Goal: Check status: Check status

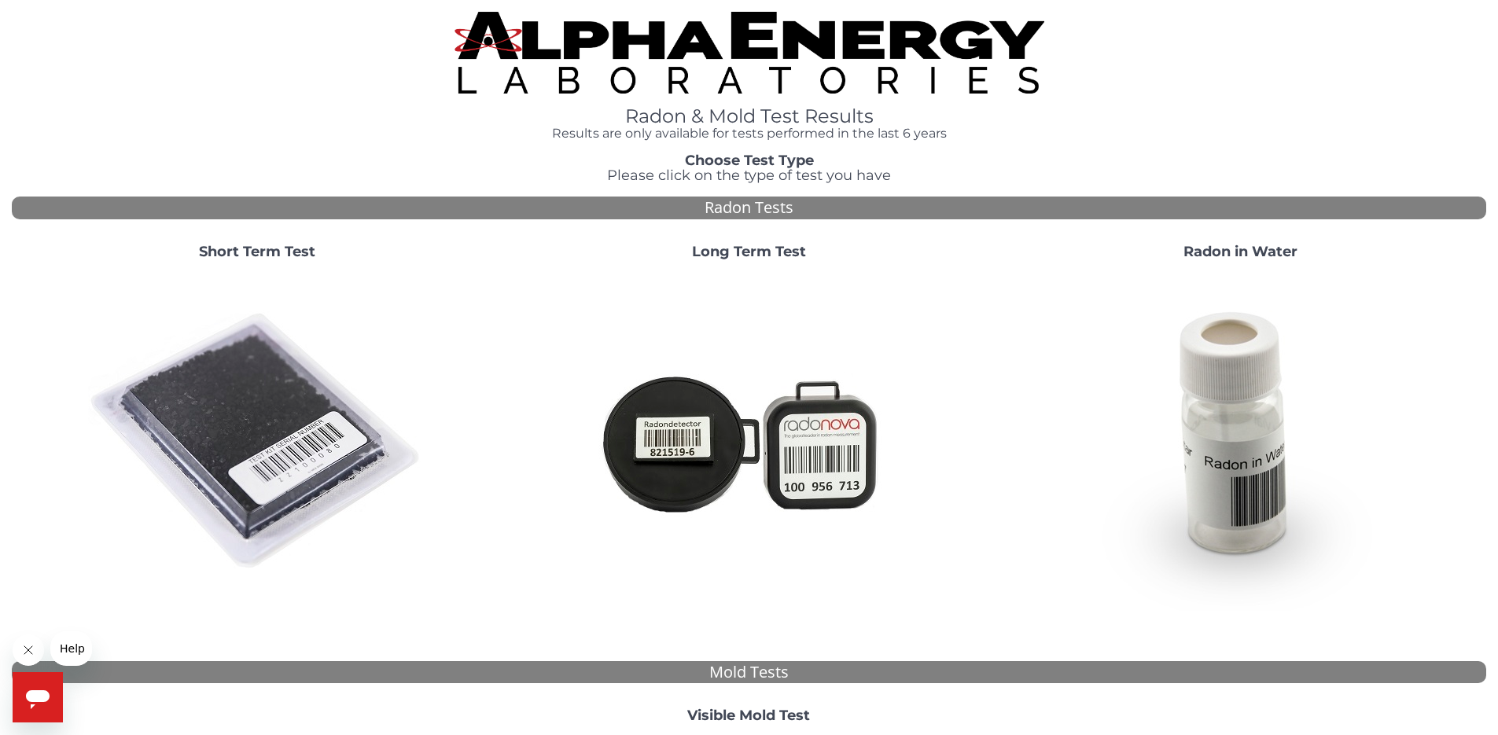
click at [277, 259] on strong "Short Term Test" at bounding box center [257, 251] width 116 height 17
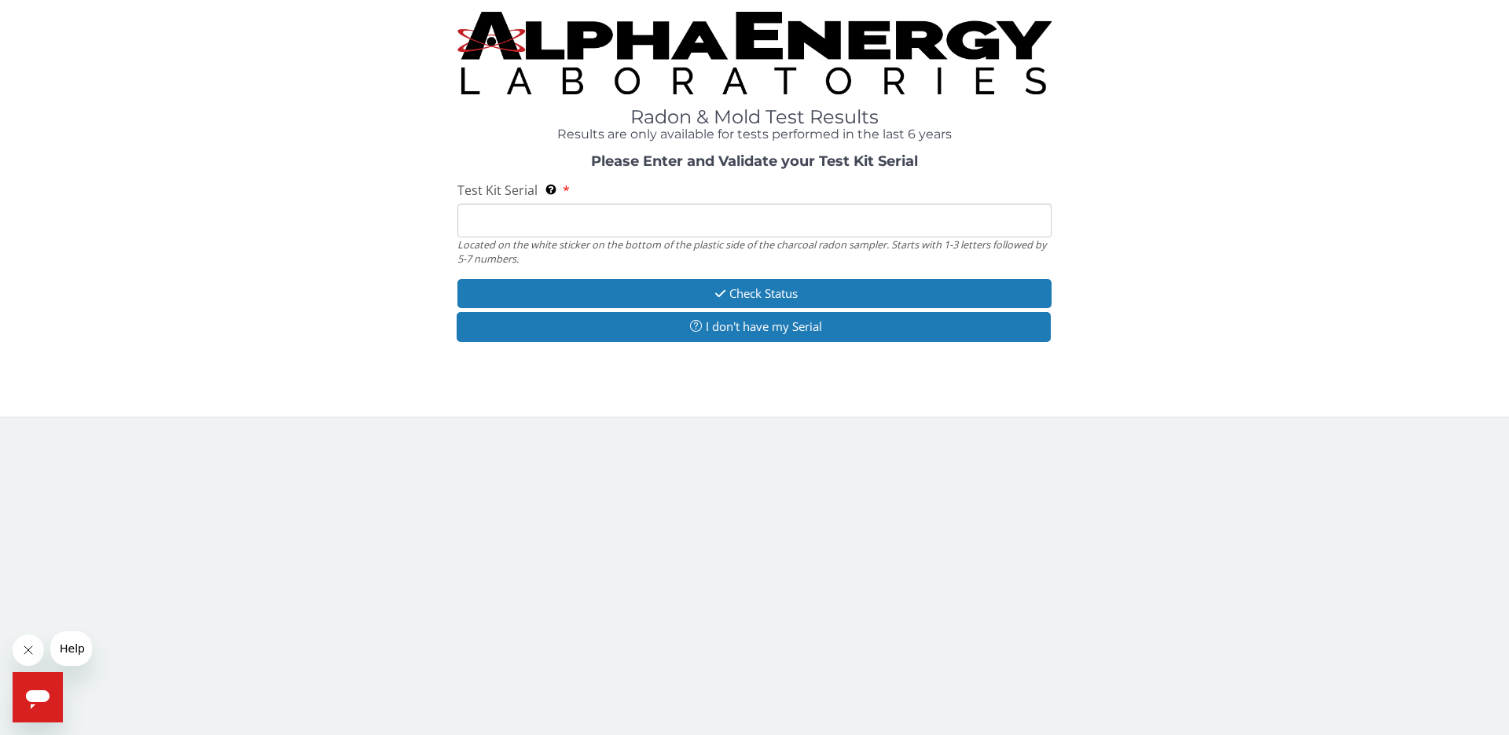
click at [547, 213] on input "Test Kit Serial Located on the white sticker on the bottom of the plastic side …" at bounding box center [755, 221] width 594 height 34
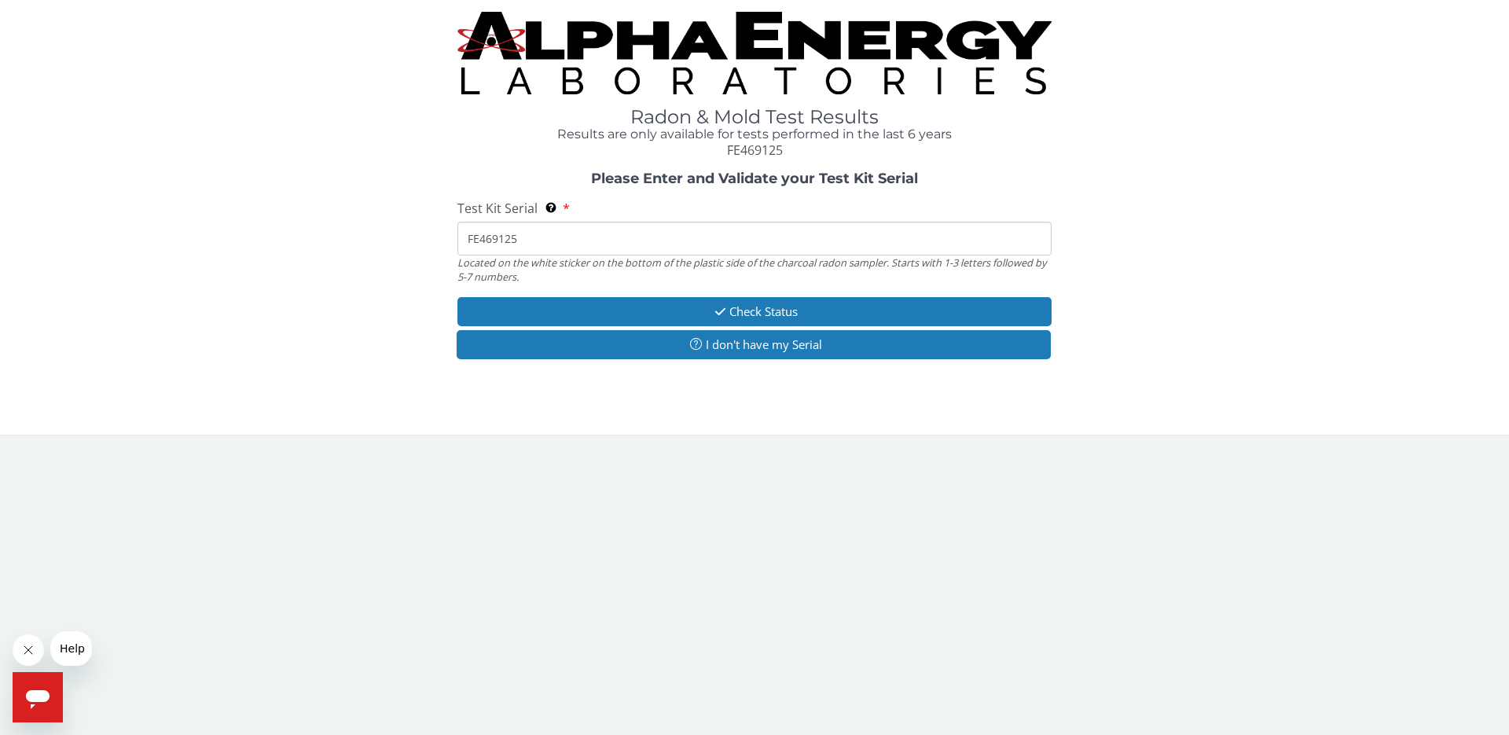
type input "FE469125"
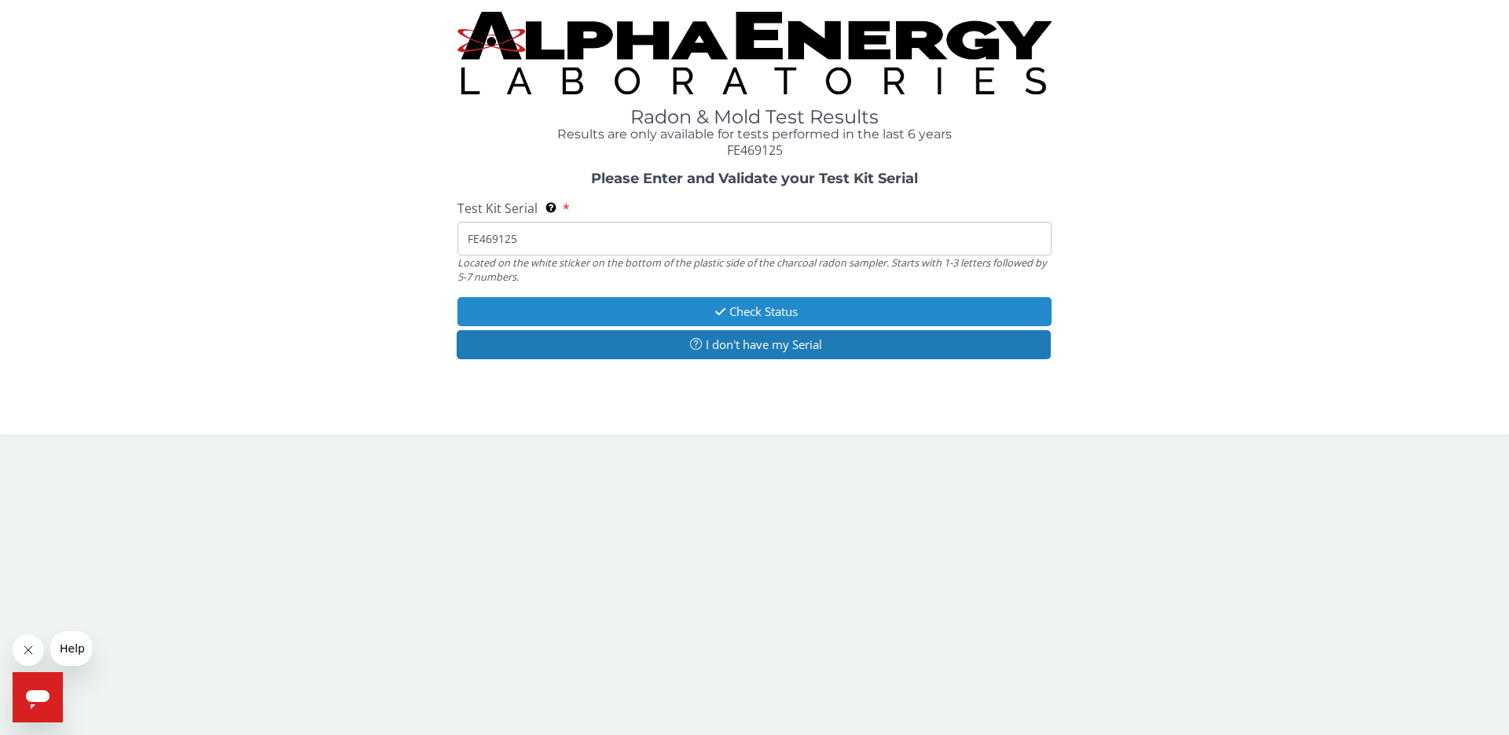
click at [702, 314] on button "Check Status" at bounding box center [755, 311] width 594 height 29
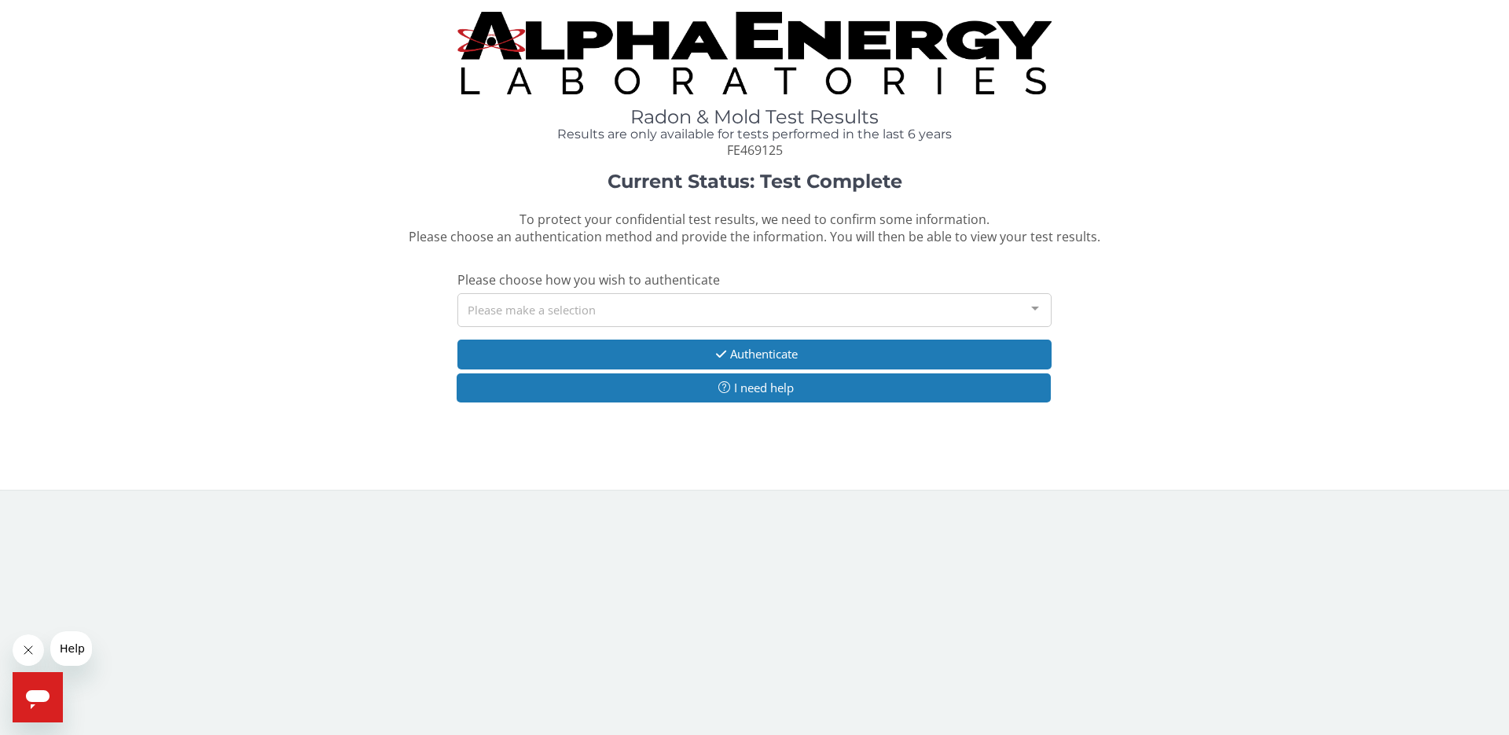
click at [1035, 305] on div at bounding box center [1035, 309] width 31 height 30
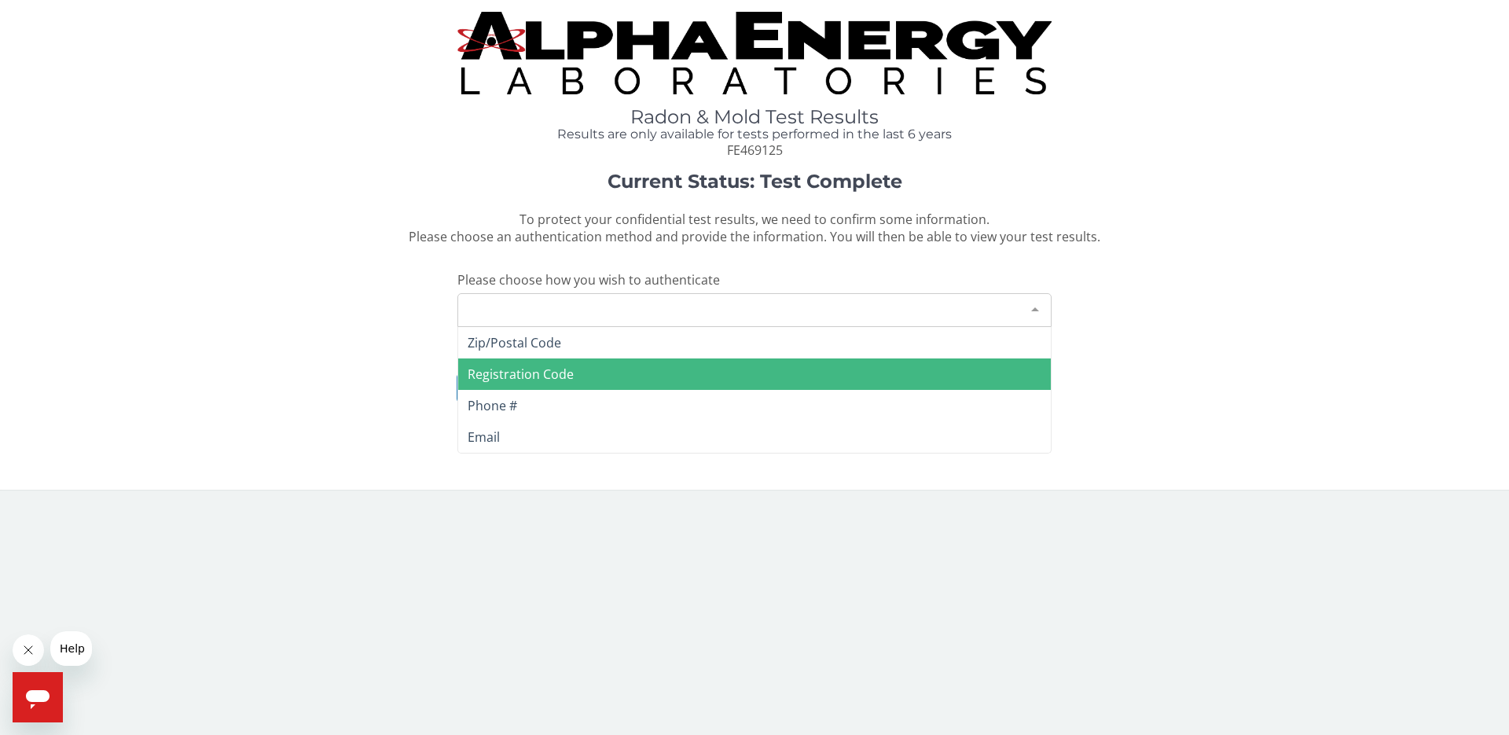
click at [921, 370] on span "Registration Code" at bounding box center [754, 373] width 593 height 31
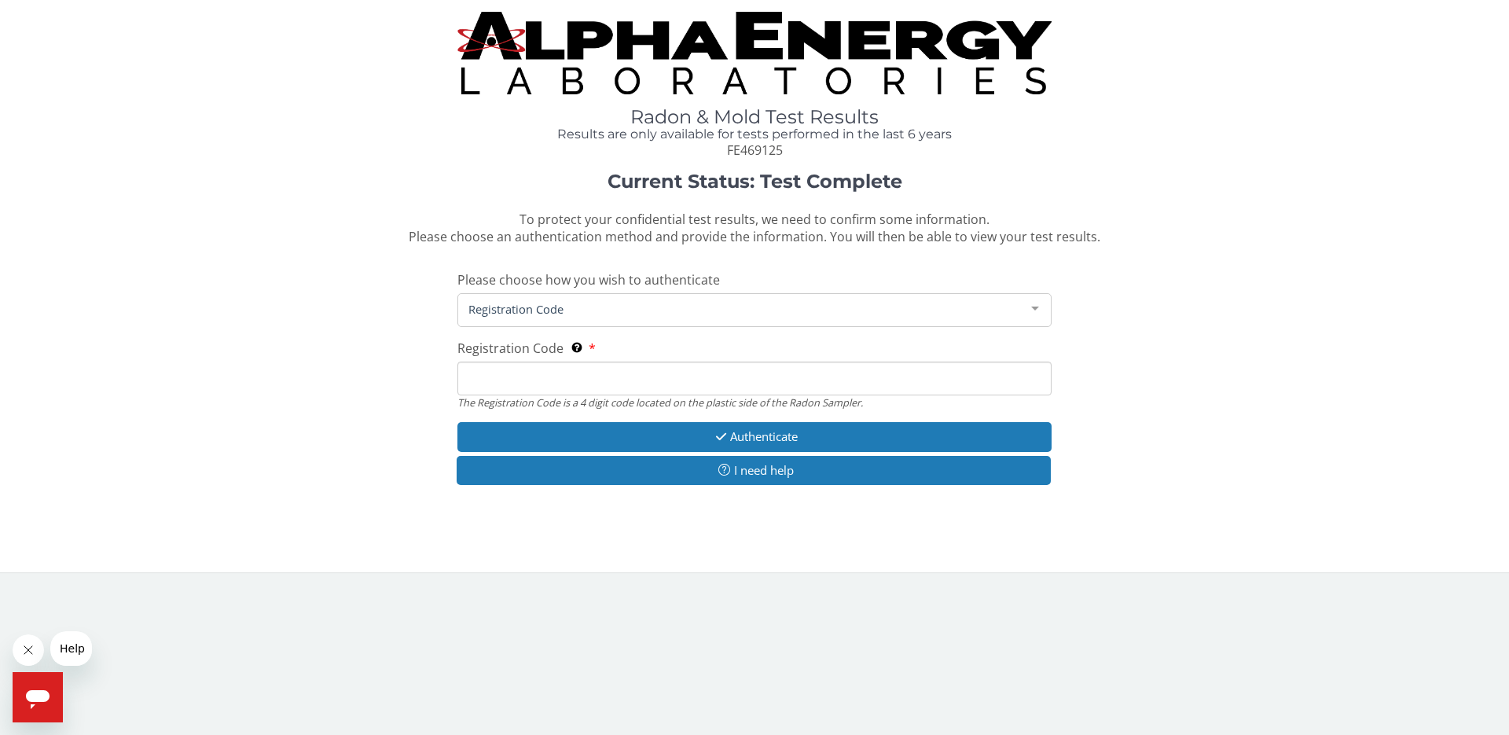
click at [711, 374] on input "Registration Code The Registration Code is a 4 digit code located on the plasti…" at bounding box center [755, 379] width 594 height 34
type input "6C15"
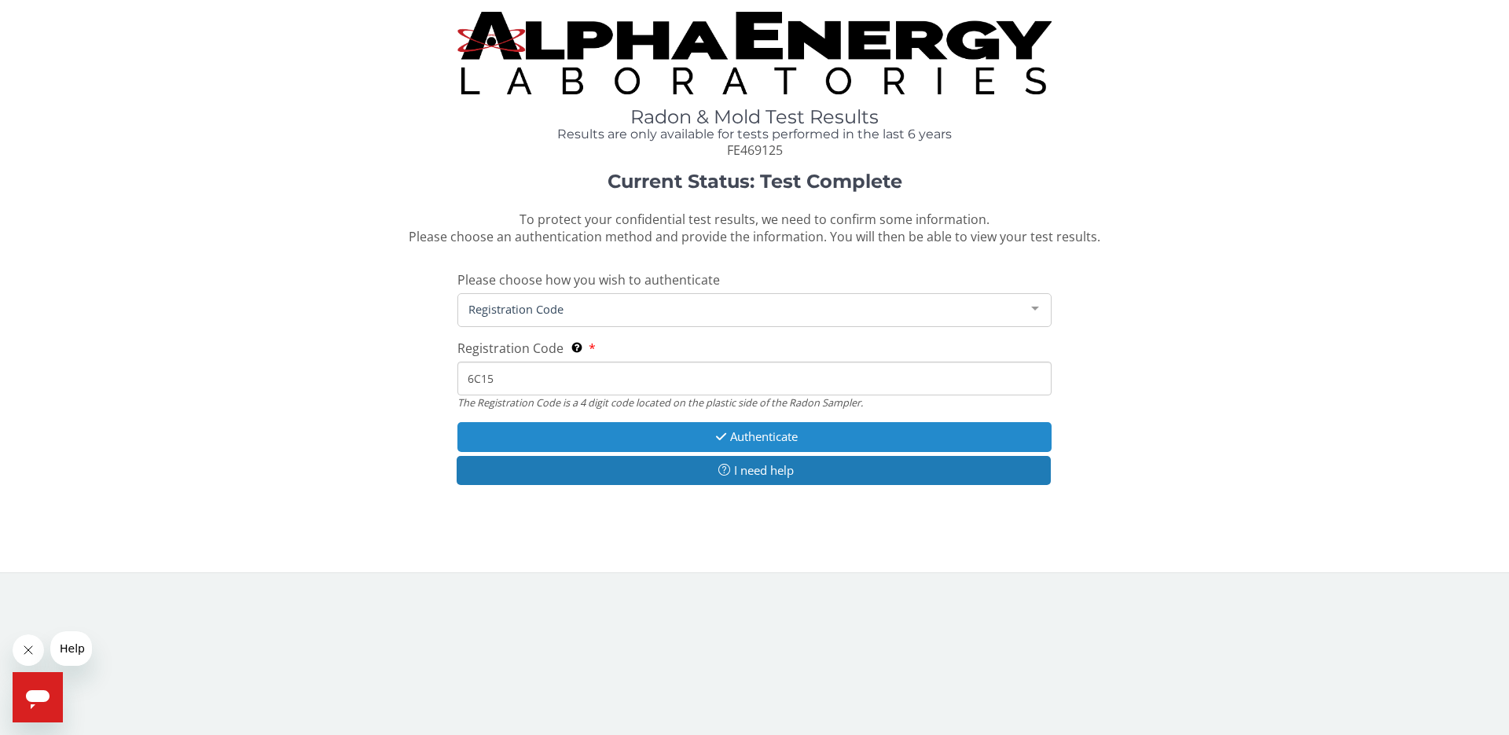
click at [712, 439] on icon "button" at bounding box center [721, 437] width 18 height 12
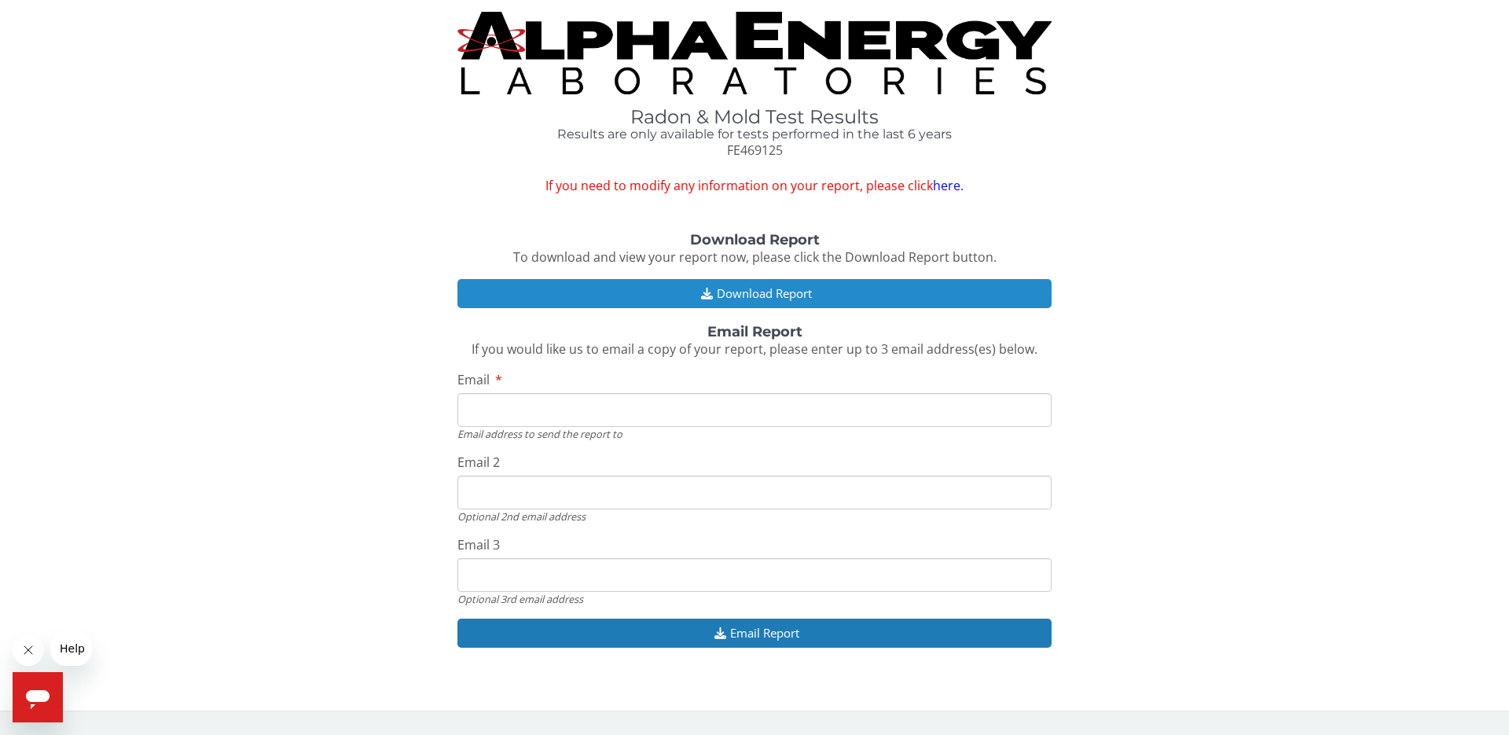
click at [781, 294] on button "Download Report" at bounding box center [755, 293] width 594 height 29
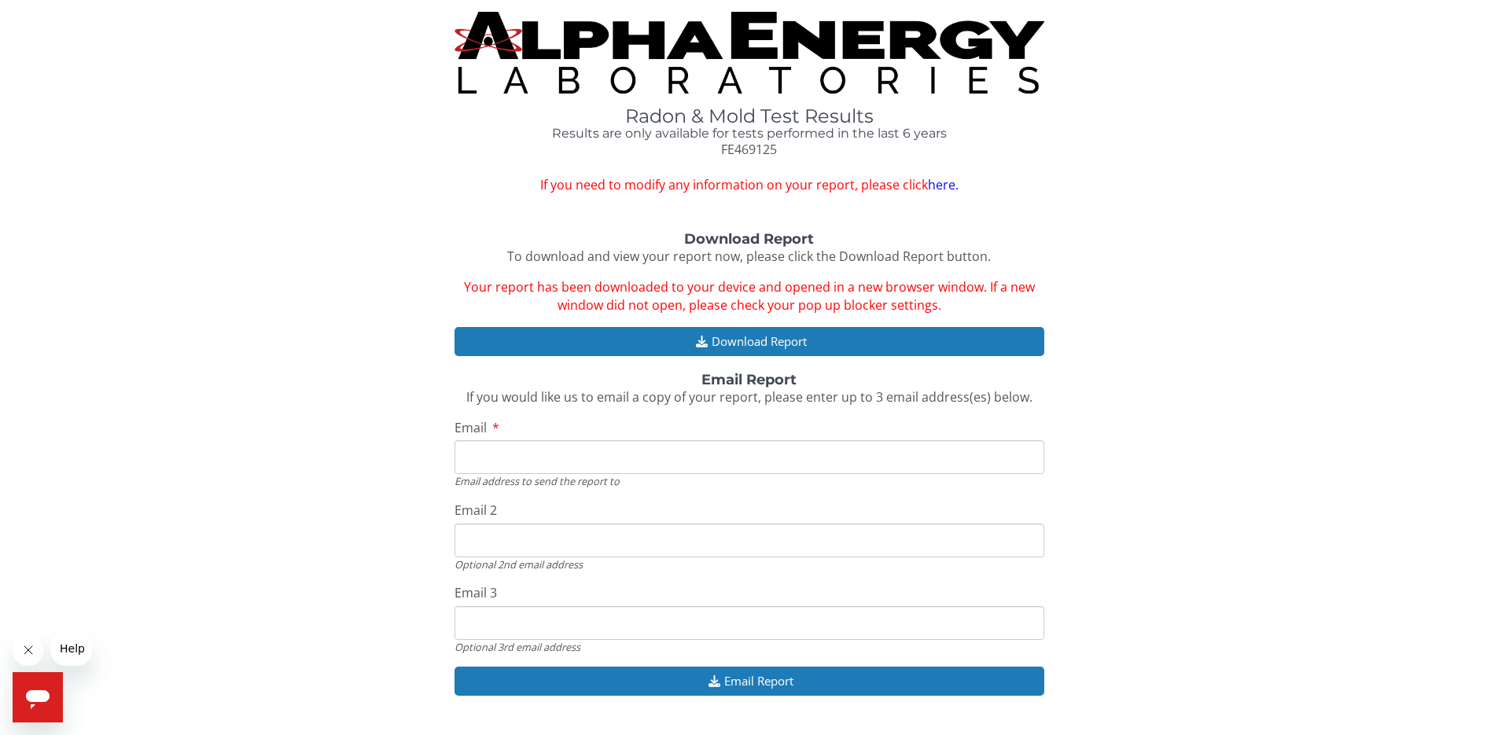
drag, startPoint x: 1442, startPoint y: 2, endPoint x: 553, endPoint y: 449, distance: 994.3
click at [553, 449] on input "Email" at bounding box center [749, 457] width 590 height 34
type input "[EMAIL_ADDRESS][DOMAIN_NAME]"
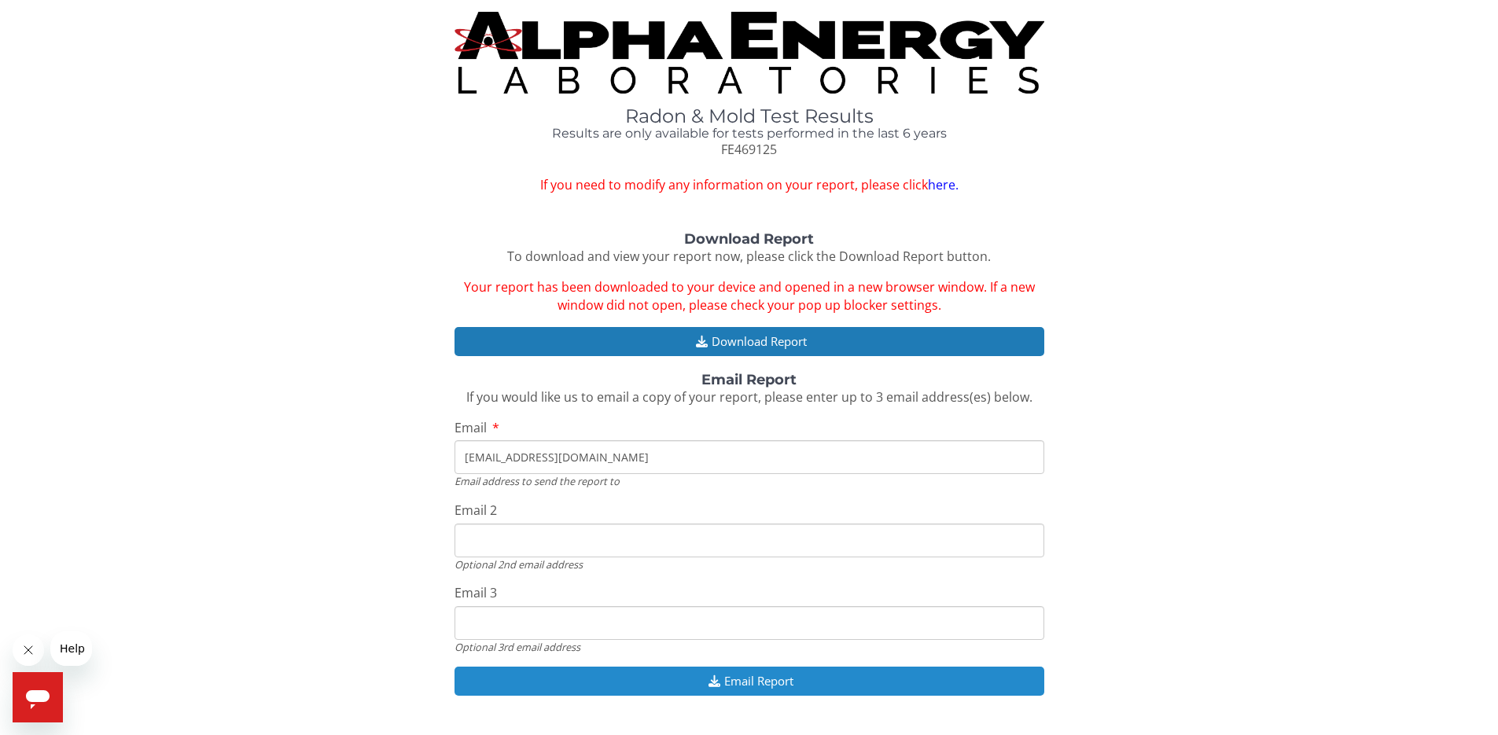
click at [717, 682] on icon "button" at bounding box center [714, 681] width 20 height 12
